Goal: Find specific page/section: Find specific page/section

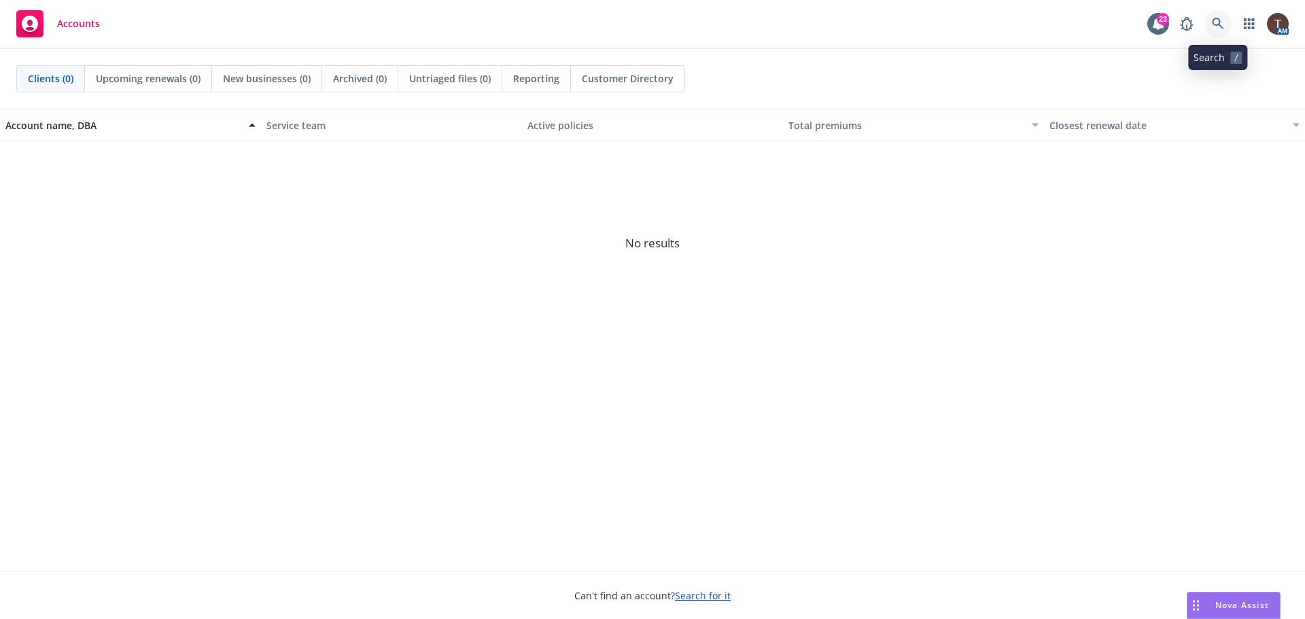
click at [1222, 22] on icon at bounding box center [1218, 24] width 12 height 12
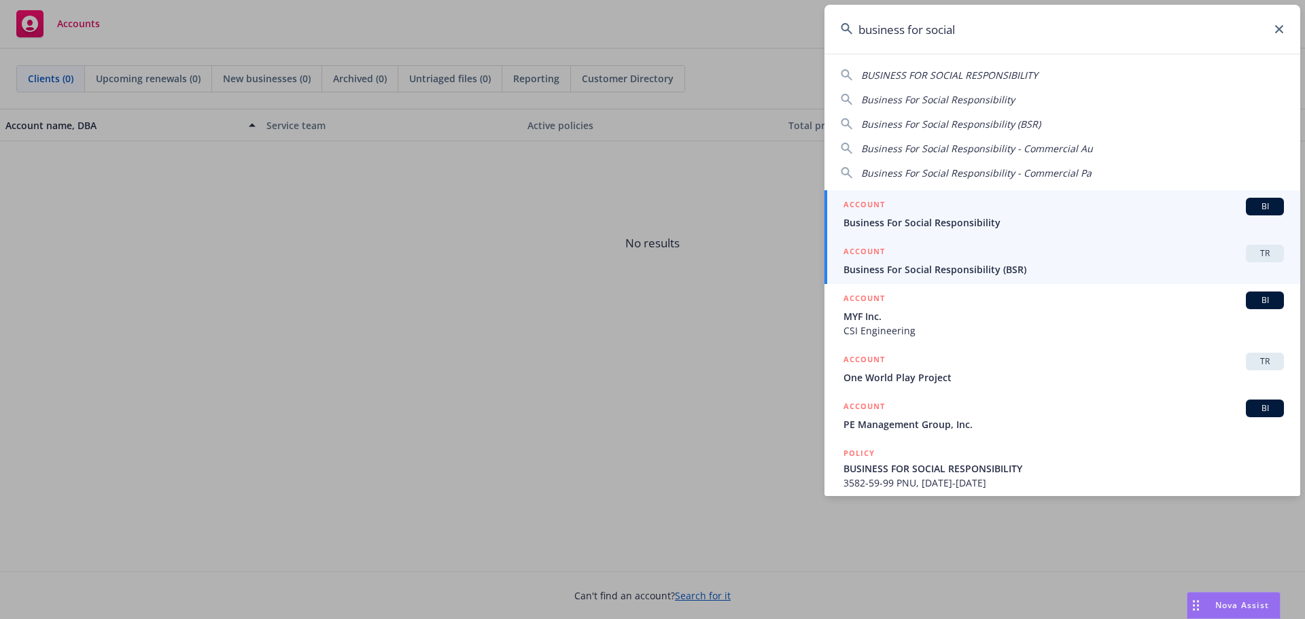
type input "business for social"
click at [965, 257] on div "ACCOUNT TR" at bounding box center [1064, 254] width 441 height 18
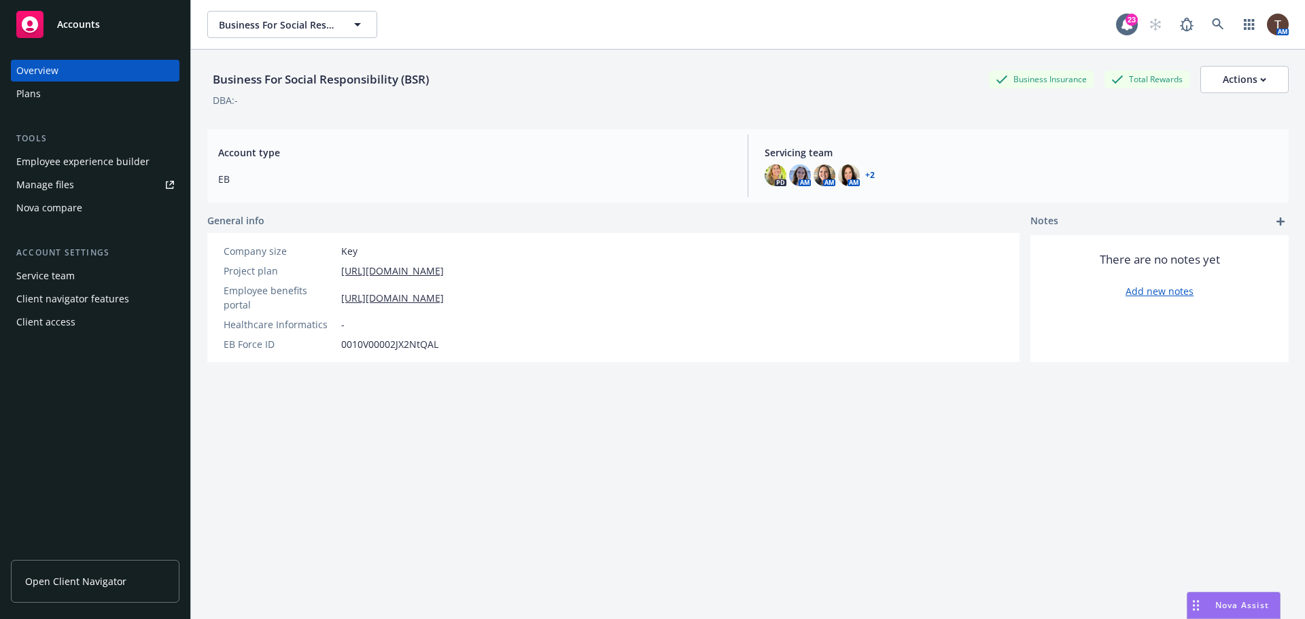
click at [71, 578] on span "Open Client Navigator" at bounding box center [75, 581] width 101 height 14
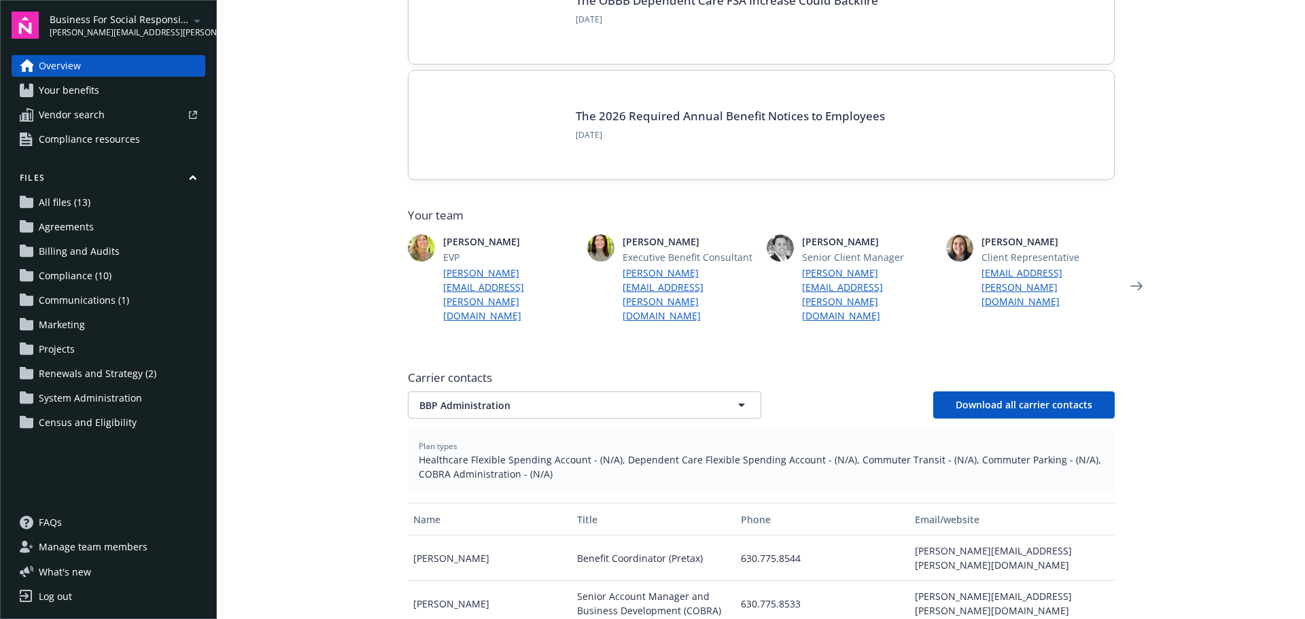
scroll to position [340, 0]
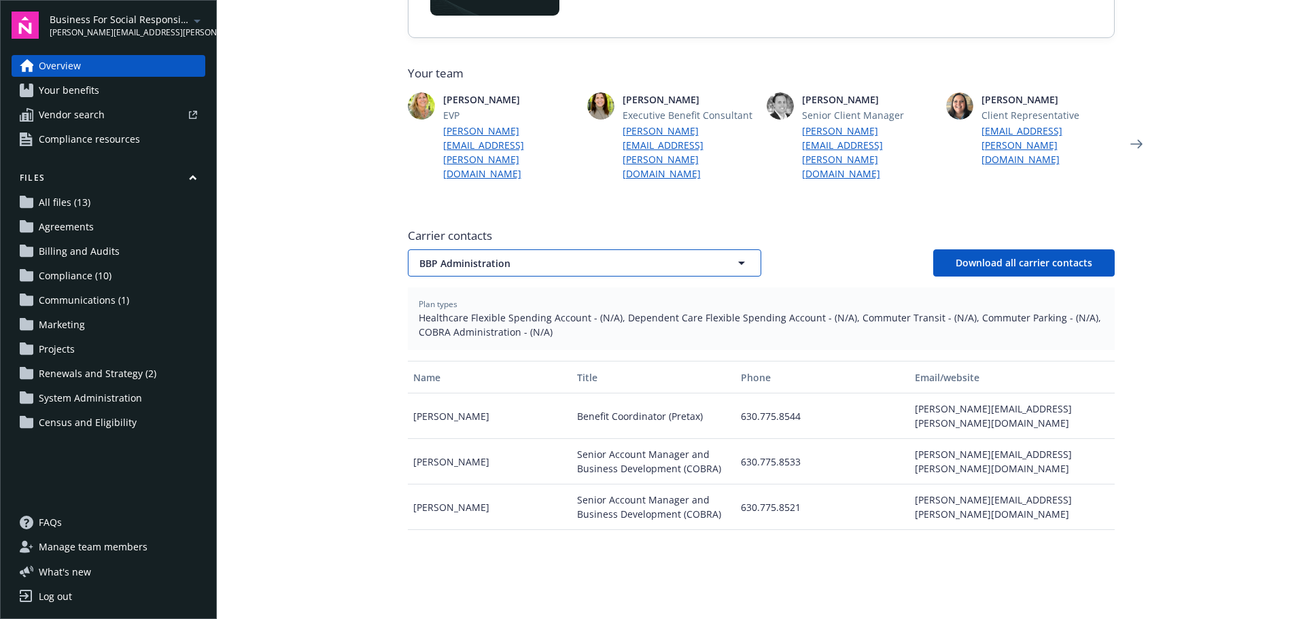
click at [483, 249] on button "BBP Administration" at bounding box center [584, 262] width 353 height 27
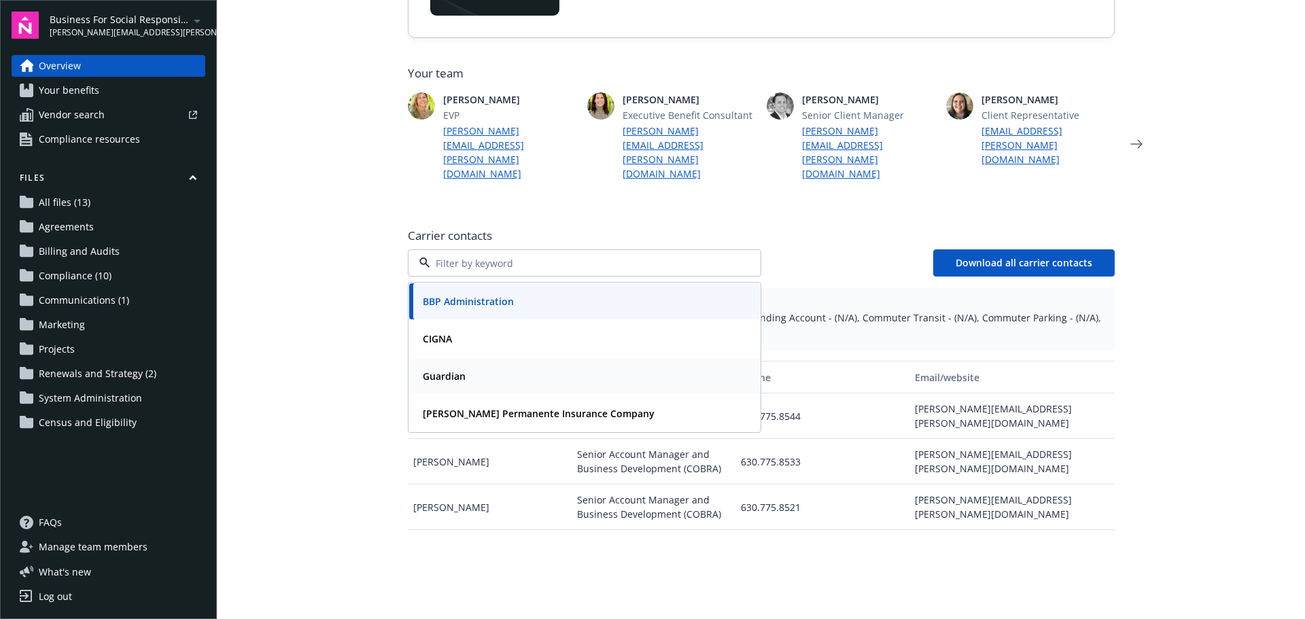
click at [469, 366] on div "Guardian" at bounding box center [584, 376] width 334 height 20
